Goal: Information Seeking & Learning: Learn about a topic

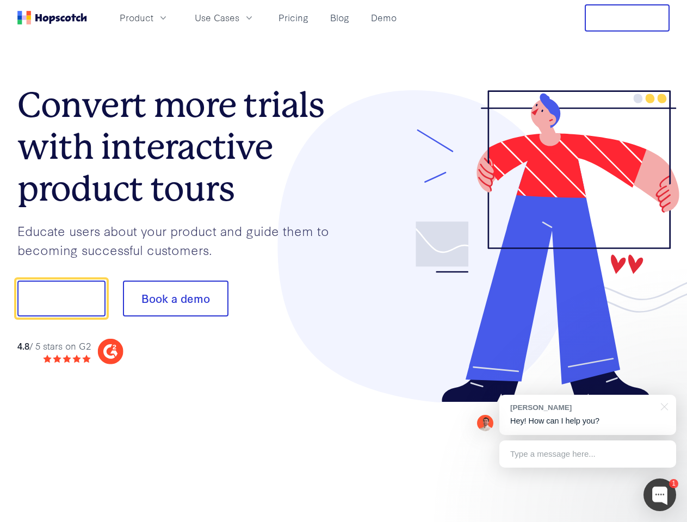
click at [344, 261] on div at bounding box center [507, 246] width 326 height 313
click at [153, 17] on span "Product" at bounding box center [137, 18] width 34 height 14
click at [239, 17] on span "Use Cases" at bounding box center [217, 18] width 45 height 14
click at [627, 18] on button "Free Trial" at bounding box center [627, 17] width 85 height 27
click at [61, 299] on button "Show me!" at bounding box center [61, 299] width 88 height 36
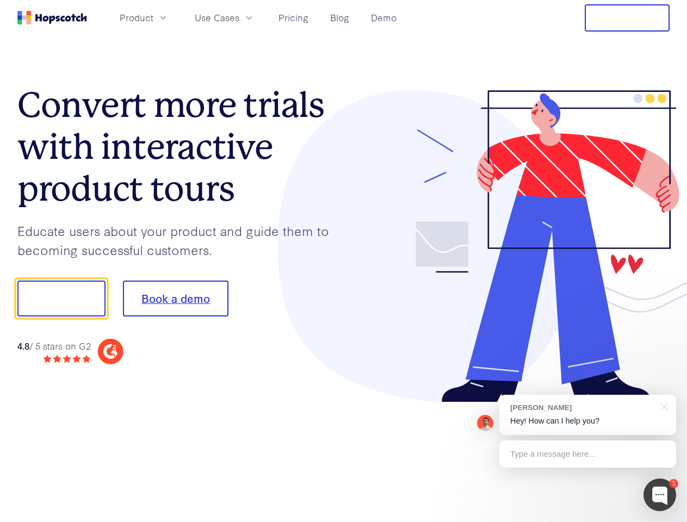
click at [175, 299] on button "Book a demo" at bounding box center [176, 299] width 106 height 36
click at [660, 495] on div at bounding box center [660, 495] width 33 height 33
click at [588, 415] on div "[PERSON_NAME] Hey! How can I help you?" at bounding box center [587, 415] width 177 height 40
click at [663, 522] on div "1 [PERSON_NAME] Hey! How can I help you? Type a message here... Free live chat …" at bounding box center [343, 522] width 687 height 0
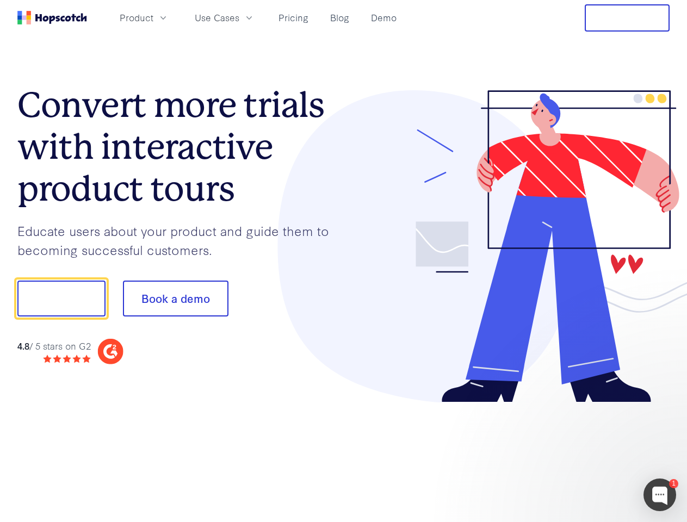
click at [588, 454] on div at bounding box center [574, 297] width 204 height 363
